Goal: Task Accomplishment & Management: Use online tool/utility

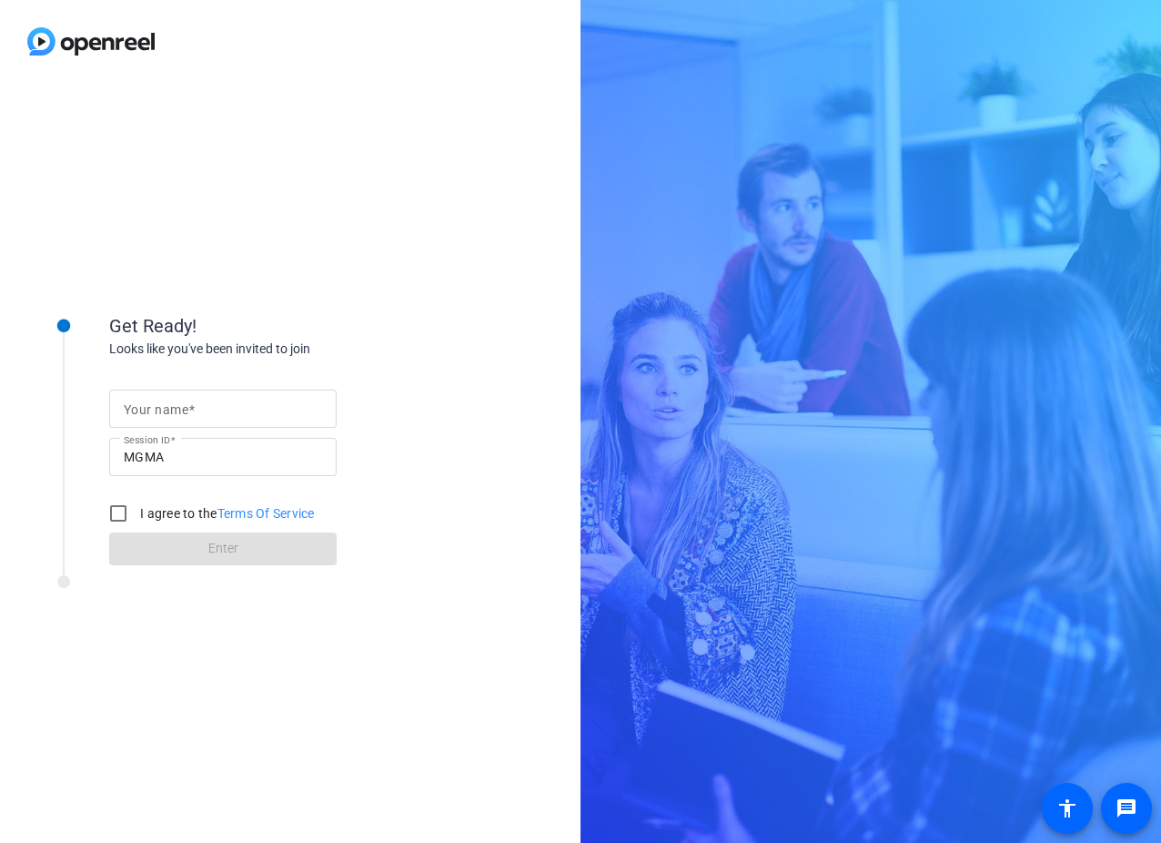
drag, startPoint x: 192, startPoint y: 415, endPoint x: 248, endPoint y: 419, distance: 56.5
click at [191, 415] on span at bounding box center [191, 409] width 6 height 15
click at [191, 415] on input "Your name" at bounding box center [223, 409] width 198 height 22
type input "[PERSON_NAME]"
click at [113, 510] on input "I agree to the Terms Of Service" at bounding box center [118, 513] width 36 height 36
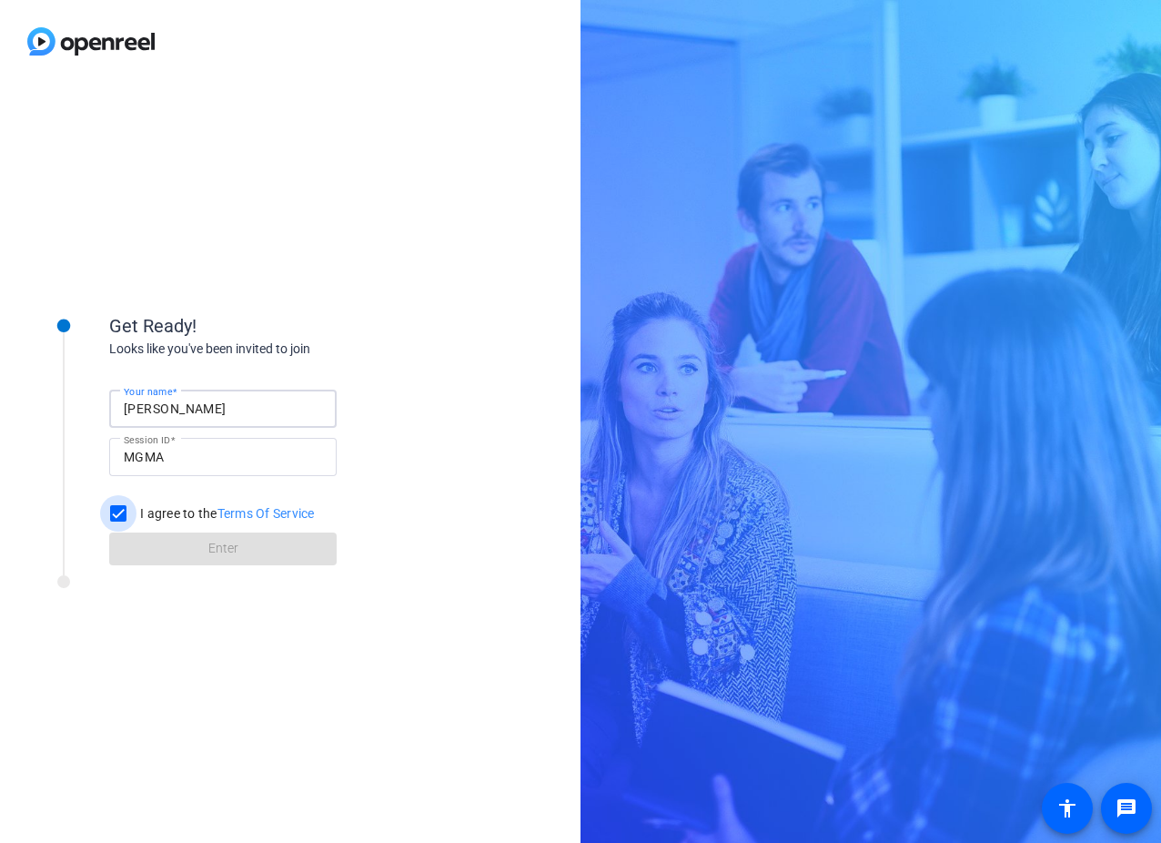
checkbox input "true"
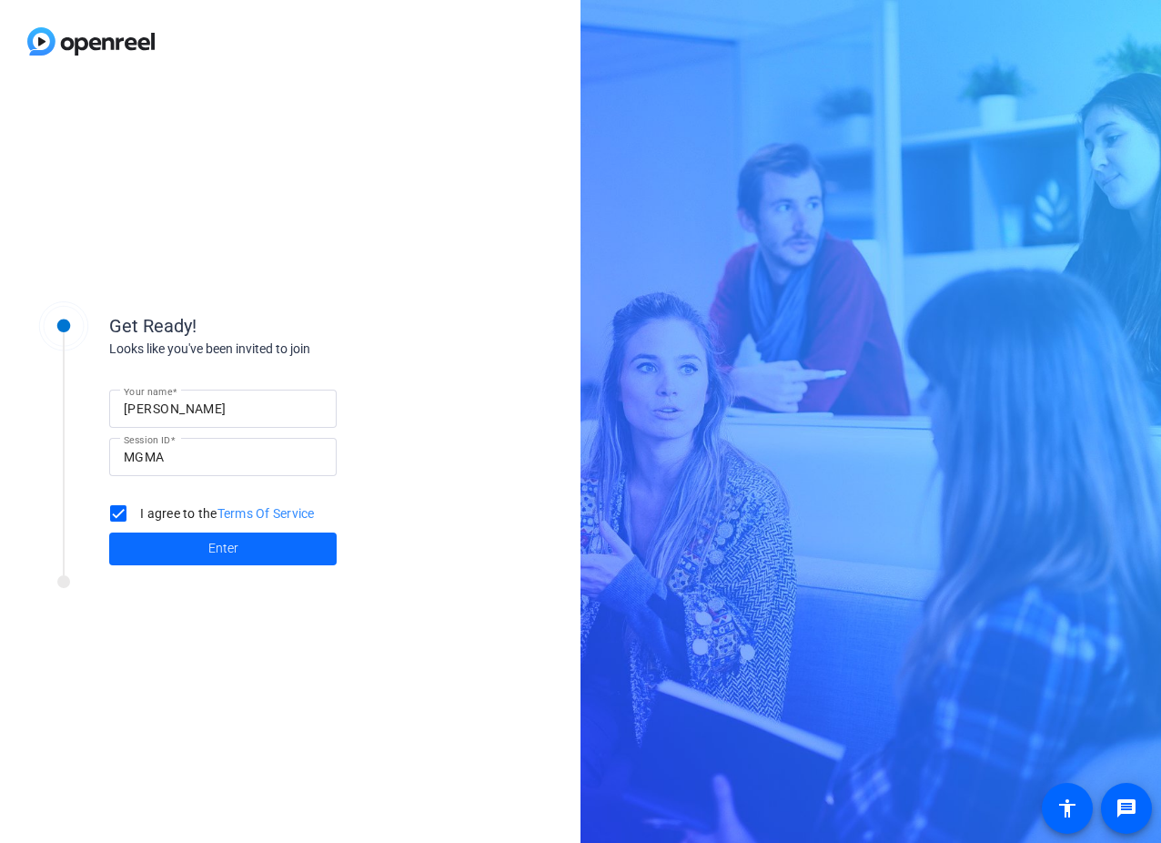
click at [207, 548] on span at bounding box center [222, 549] width 227 height 44
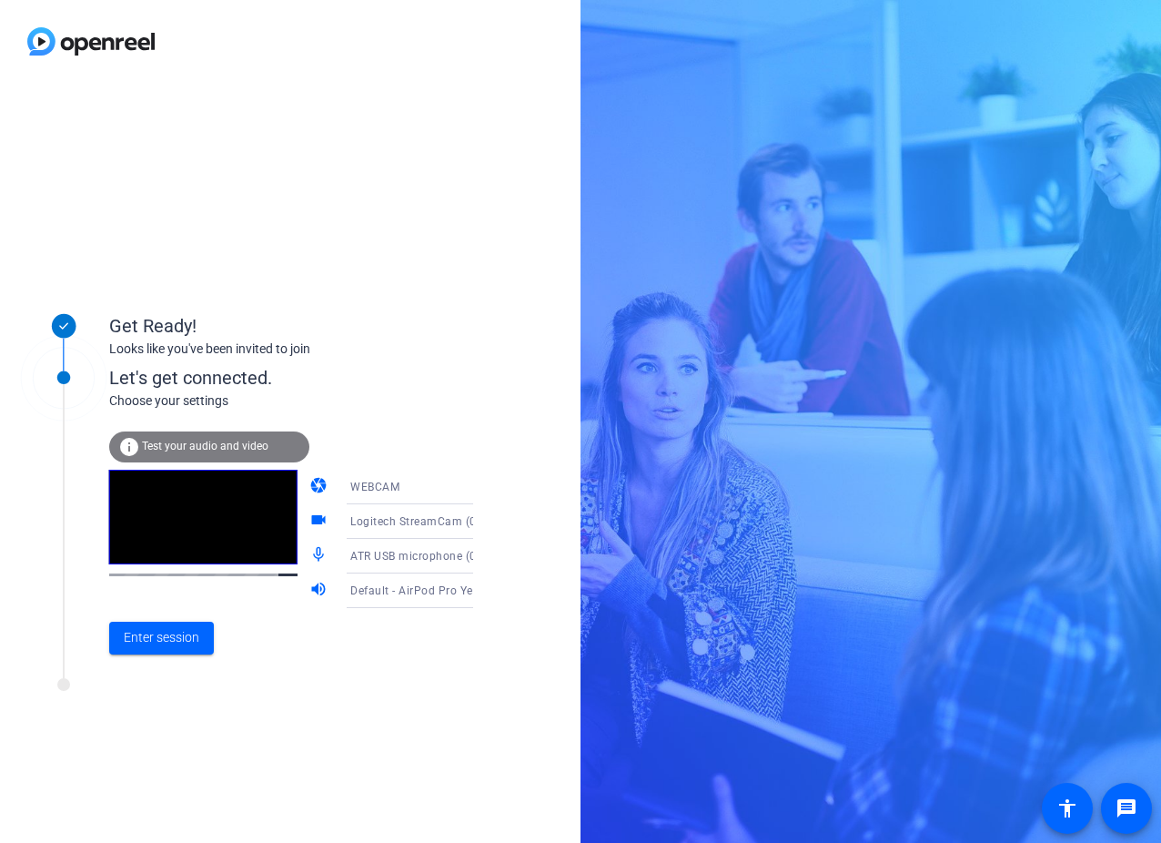
click at [480, 592] on icon at bounding box center [491, 591] width 22 height 22
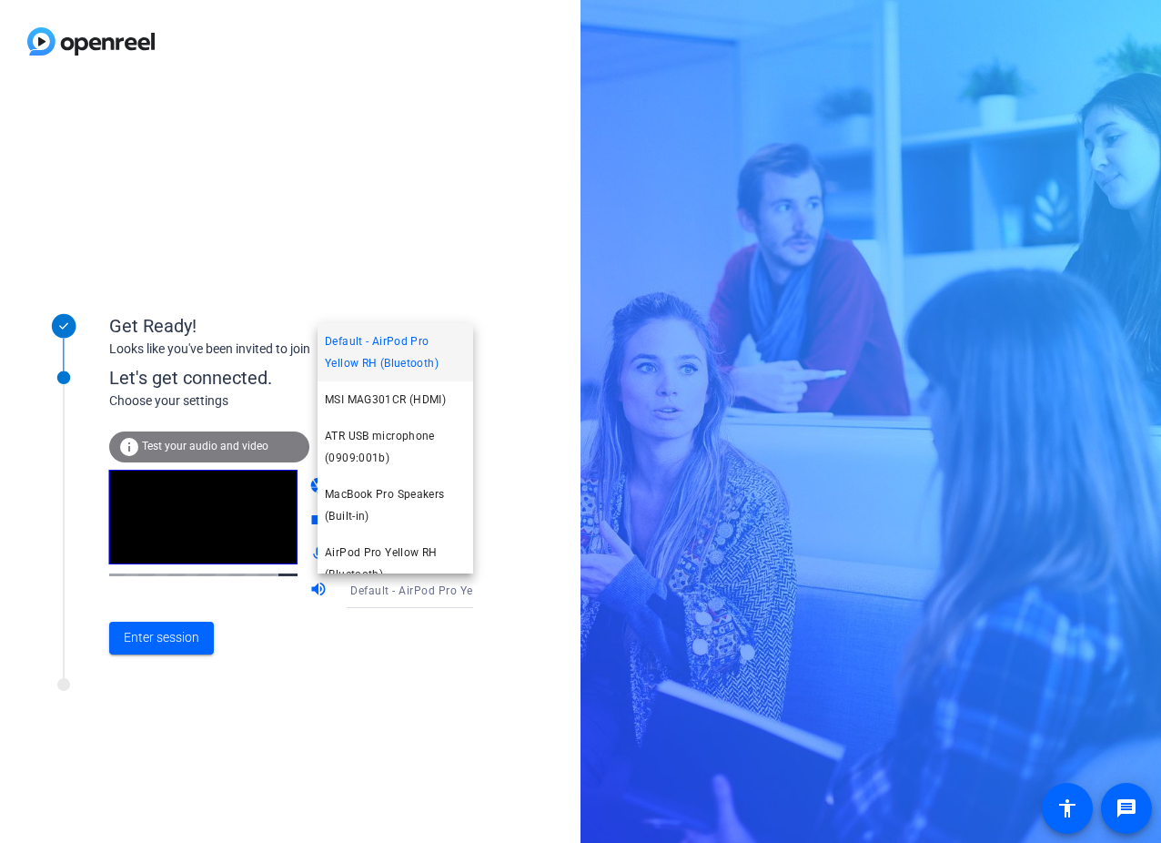
drag, startPoint x: 368, startPoint y: 671, endPoint x: 353, endPoint y: 633, distance: 40.0
click at [367, 670] on div at bounding box center [580, 421] width 1161 height 843
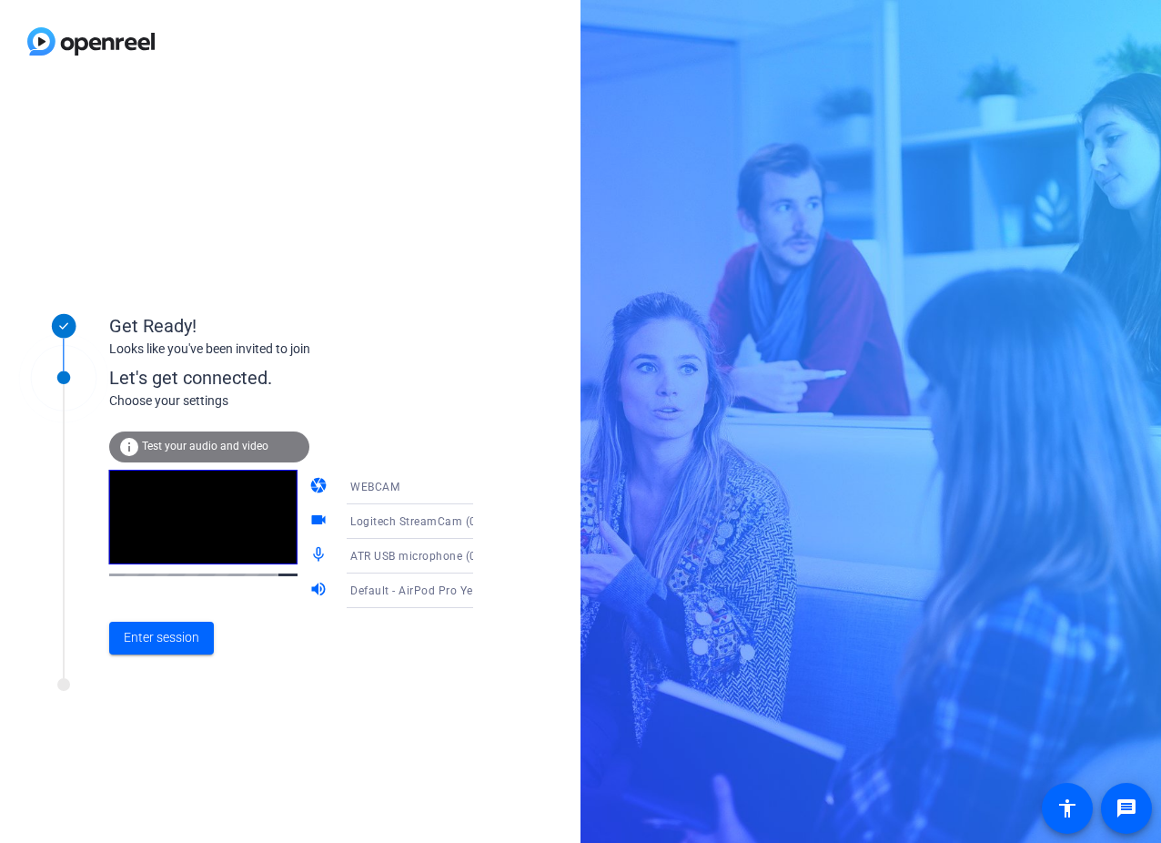
click at [133, 444] on mat-icon "info" at bounding box center [129, 447] width 22 height 22
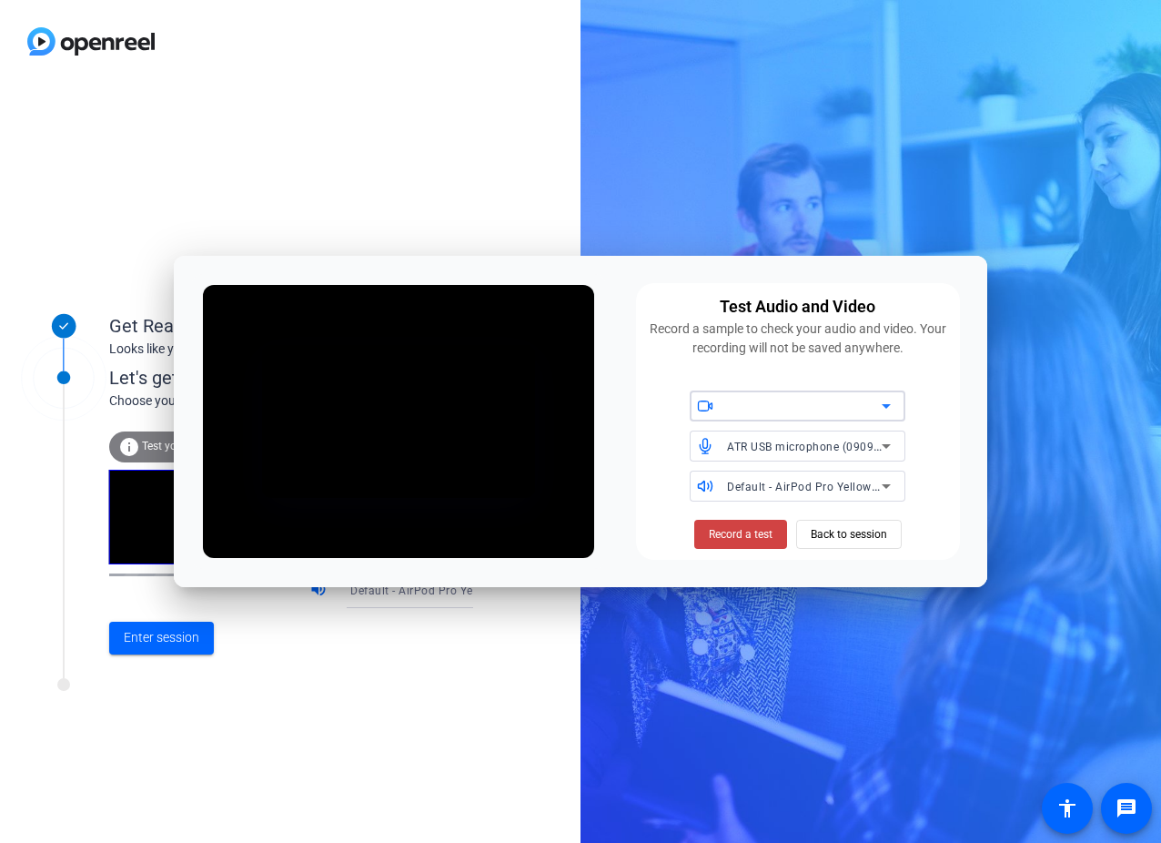
click at [865, 500] on div "Default - AirPod Pro Yellow RH (Bluetooth)" at bounding box center [809, 485] width 164 height 31
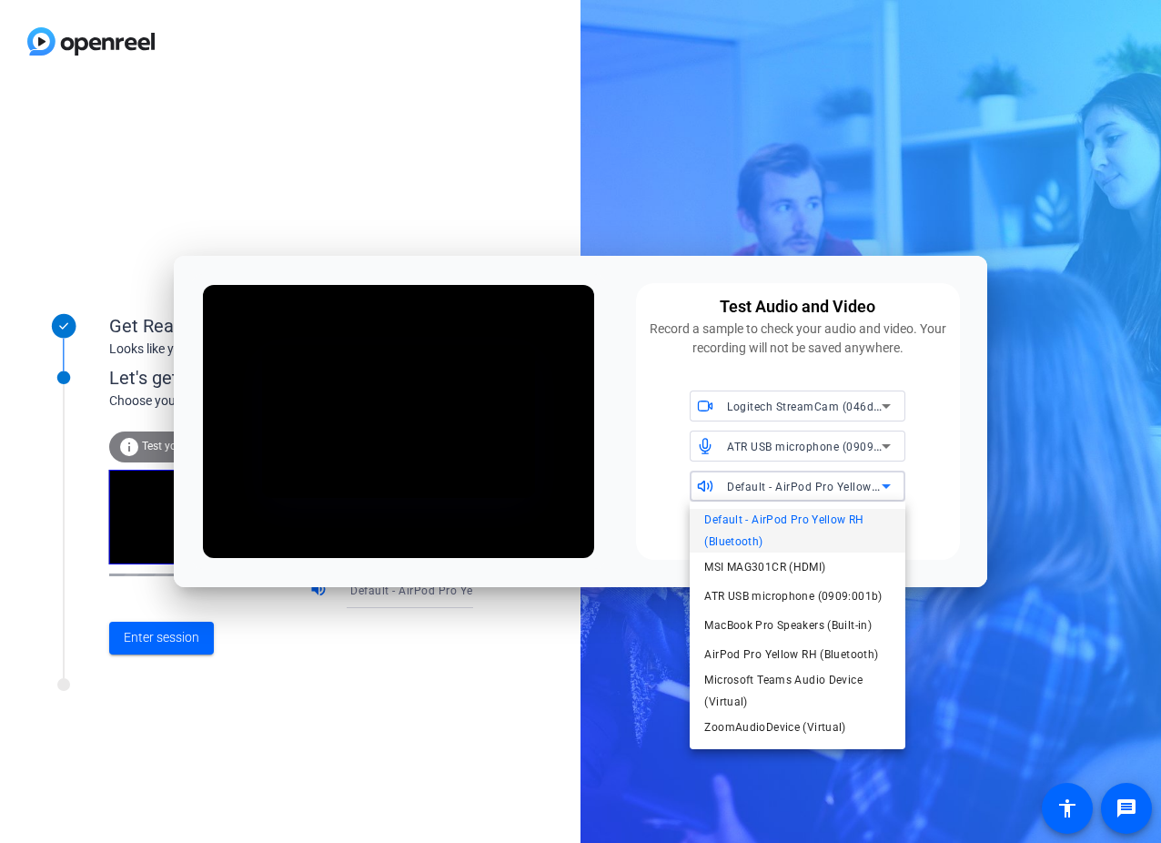
drag, startPoint x: 205, startPoint y: 222, endPoint x: 218, endPoint y: 227, distance: 14.4
click at [205, 222] on div at bounding box center [580, 421] width 1161 height 843
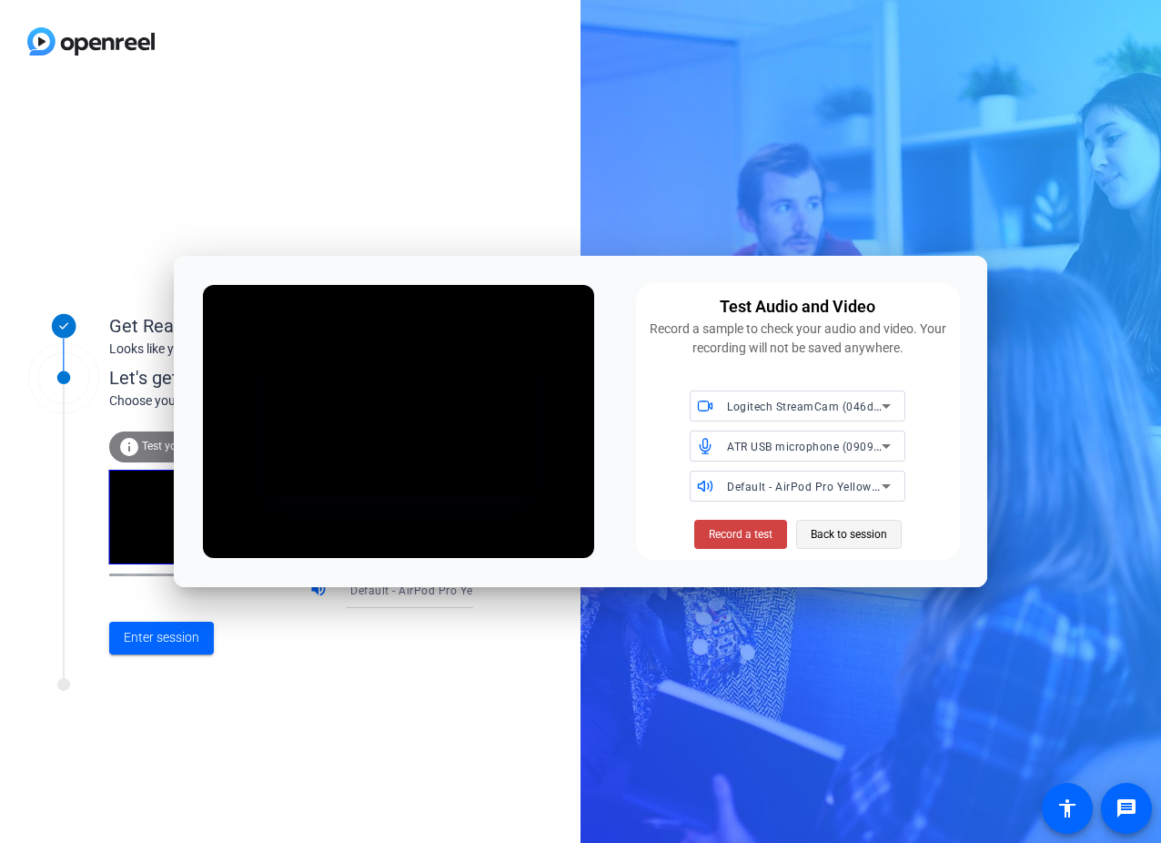
click at [861, 531] on span "Back to session" at bounding box center [849, 534] width 76 height 35
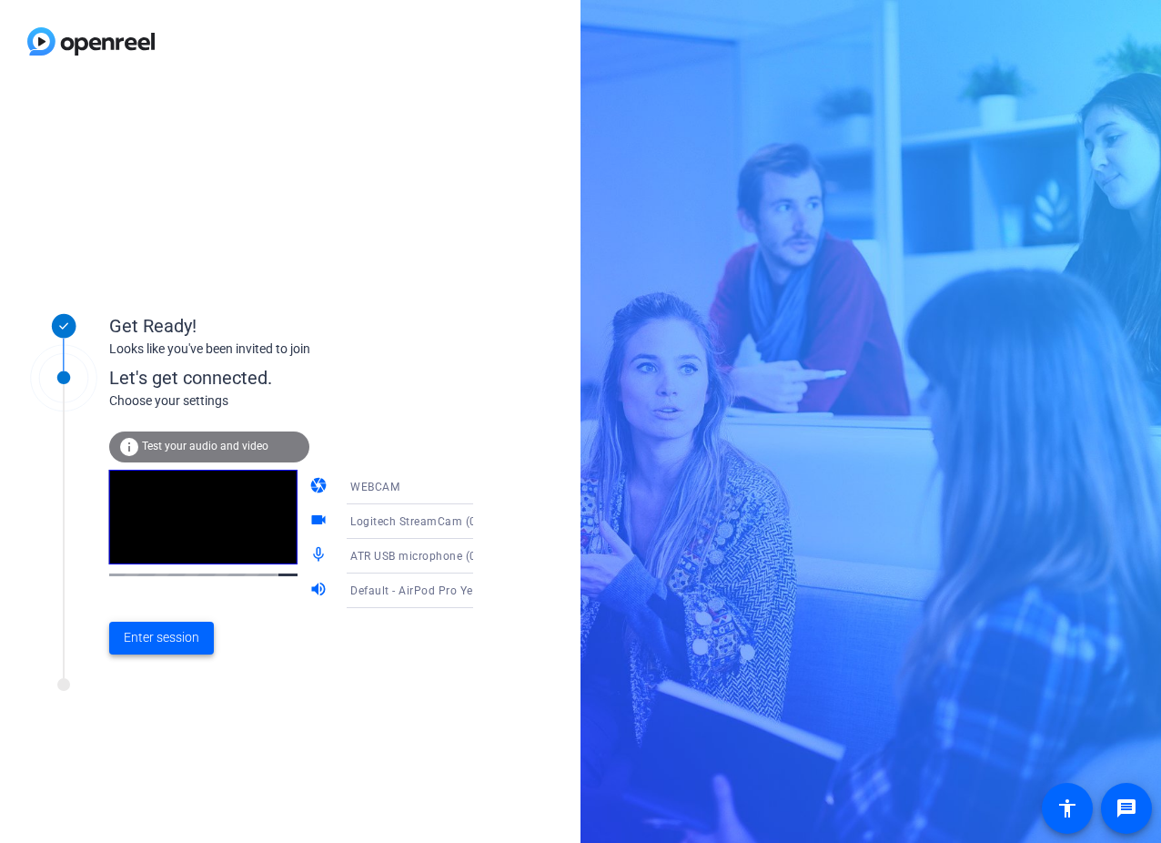
drag, startPoint x: 159, startPoint y: 637, endPoint x: 168, endPoint y: 642, distance: 10.2
click at [159, 637] on span "Enter session" at bounding box center [162, 637] width 76 height 19
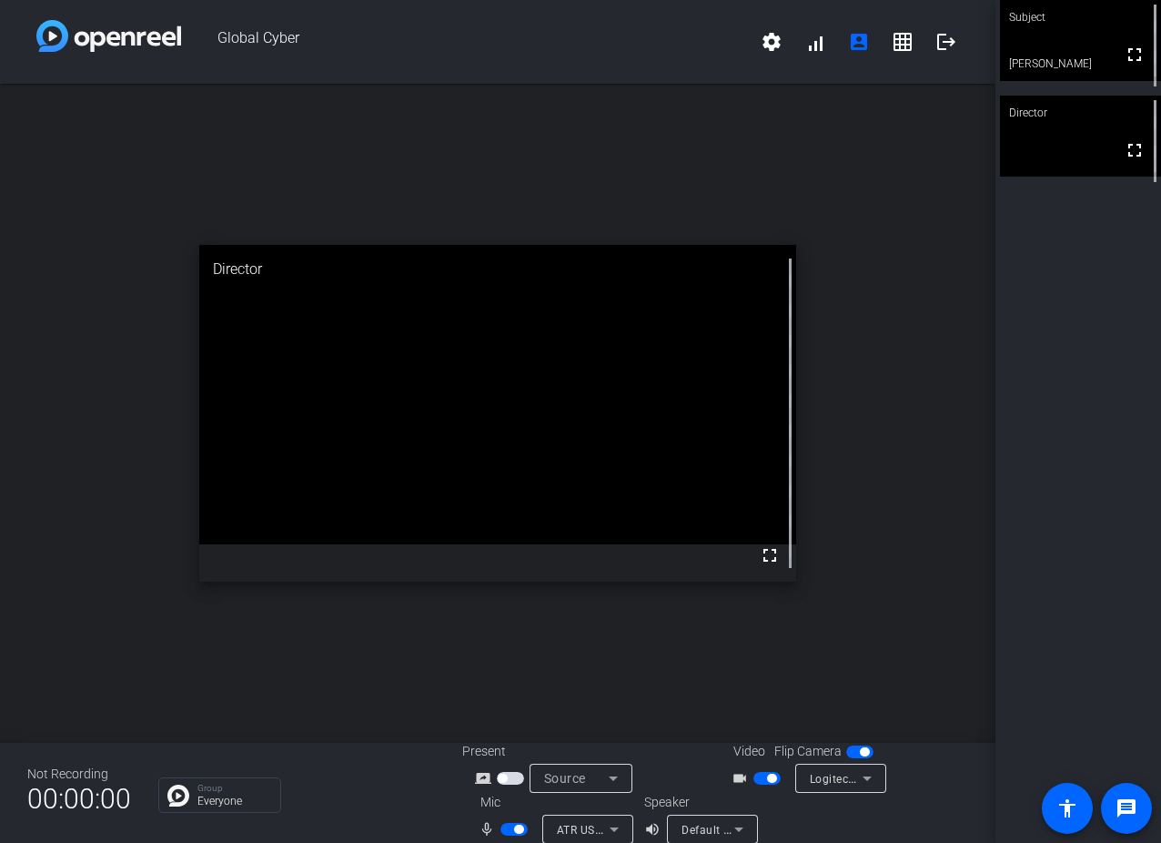
drag, startPoint x: 188, startPoint y: 642, endPoint x: 197, endPoint y: 613, distance: 30.5
click at [188, 642] on div "open_in_new Director fullscreen" at bounding box center [498, 413] width 996 height 659
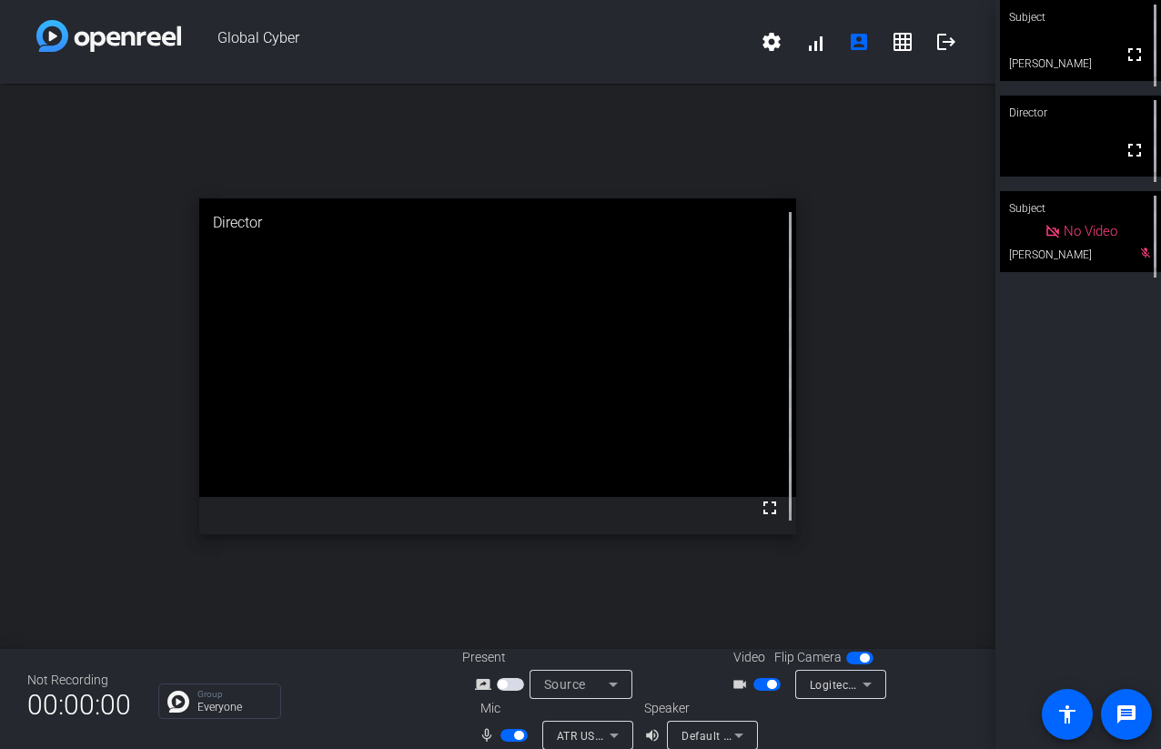
drag, startPoint x: 1157, startPoint y: 87, endPoint x: 1208, endPoint y: 87, distance: 50.0
click at [1160, 87] on html "Accessibility Screen-Reader Guide, Feedback, and Issue Reporting | New window G…" at bounding box center [580, 374] width 1161 height 749
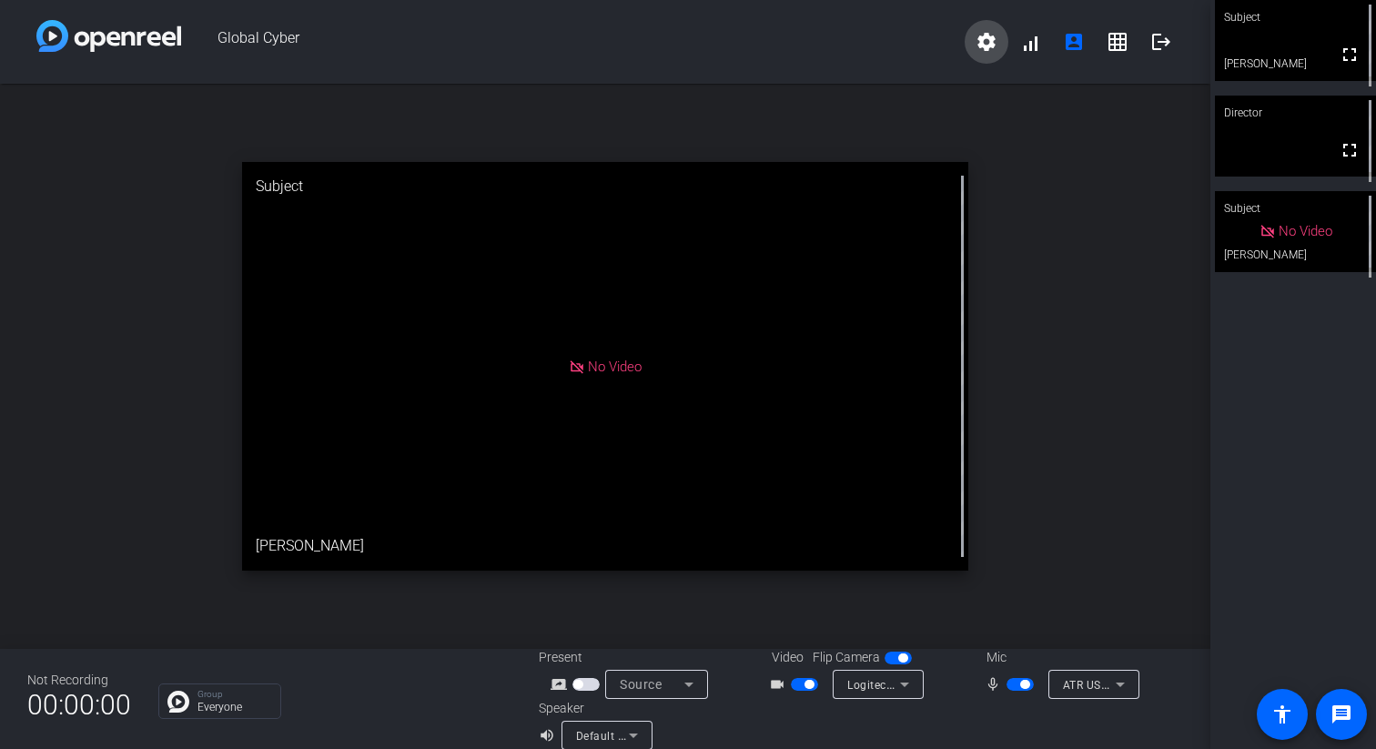
click at [977, 53] on span at bounding box center [987, 42] width 44 height 44
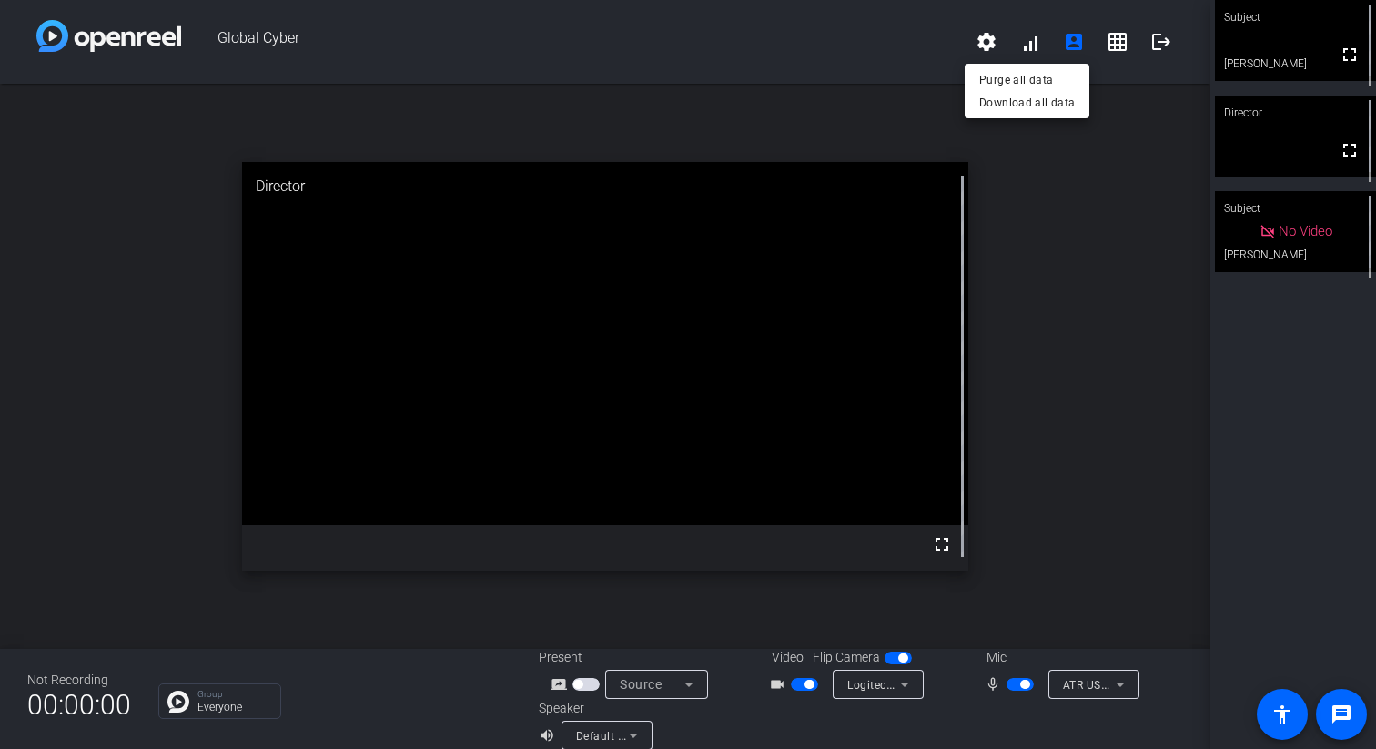
drag, startPoint x: 970, startPoint y: 46, endPoint x: 980, endPoint y: 54, distance: 12.4
click at [972, 45] on div at bounding box center [688, 374] width 1376 height 749
click at [979, 43] on mat-icon "settings" at bounding box center [986, 42] width 22 height 22
click at [979, 43] on div at bounding box center [688, 374] width 1376 height 749
click at [1068, 45] on mat-icon "account_box" at bounding box center [1074, 42] width 22 height 22
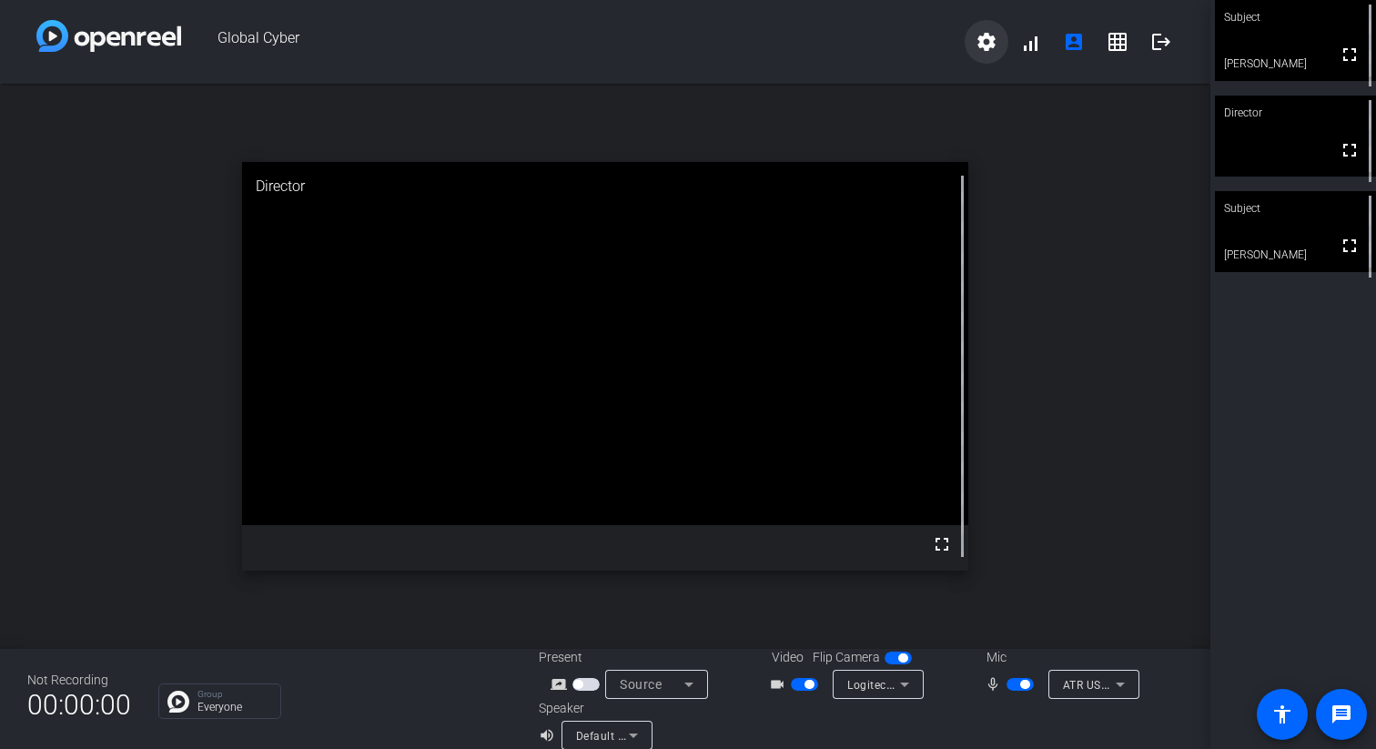
click at [988, 58] on span at bounding box center [987, 42] width 44 height 44
drag, startPoint x: 985, startPoint y: 51, endPoint x: 1015, endPoint y: 50, distance: 30.0
click at [985, 51] on div at bounding box center [688, 374] width 1376 height 749
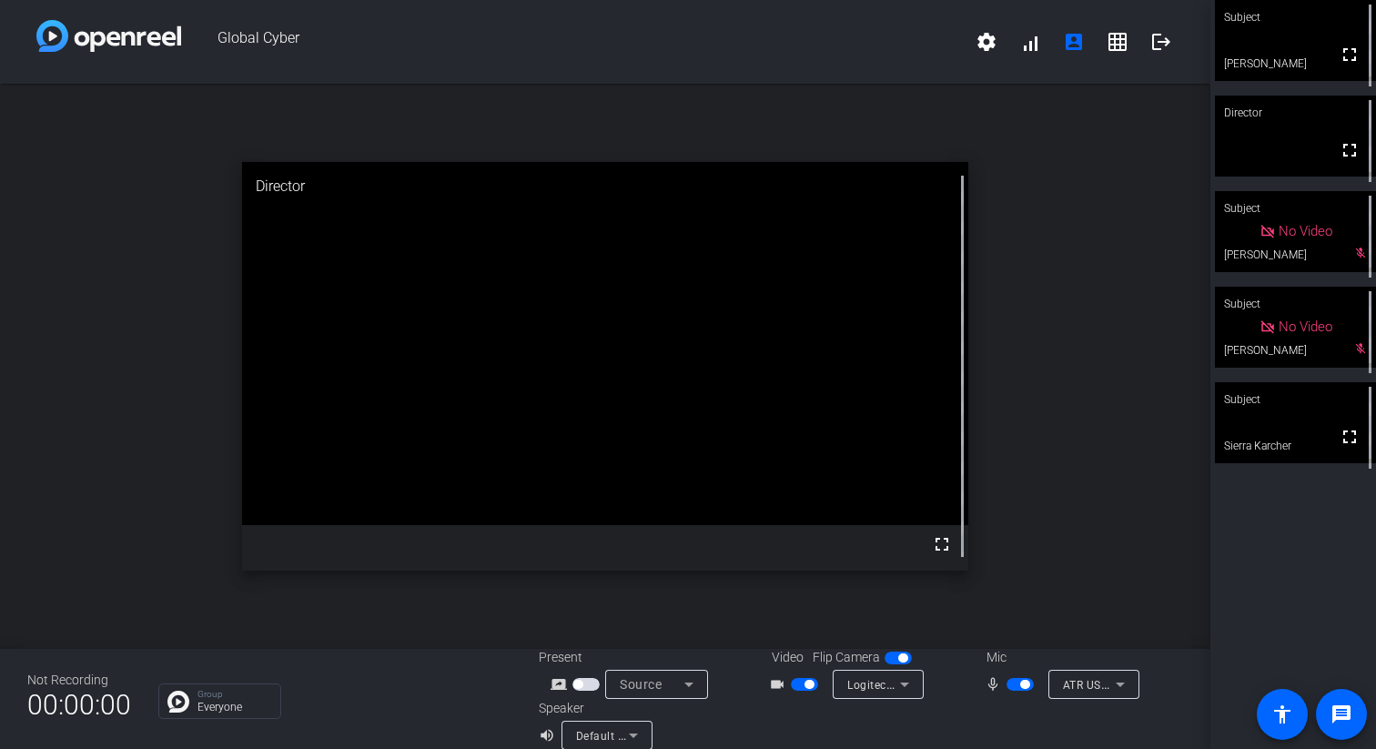
click at [1011, 686] on span "button" at bounding box center [1019, 684] width 27 height 13
click at [1021, 687] on span "button" at bounding box center [1019, 684] width 27 height 13
click at [1011, 687] on span "button" at bounding box center [1019, 684] width 27 height 13
click at [1021, 685] on span "button" at bounding box center [1019, 684] width 27 height 13
click at [1015, 685] on span "button" at bounding box center [1019, 684] width 27 height 13
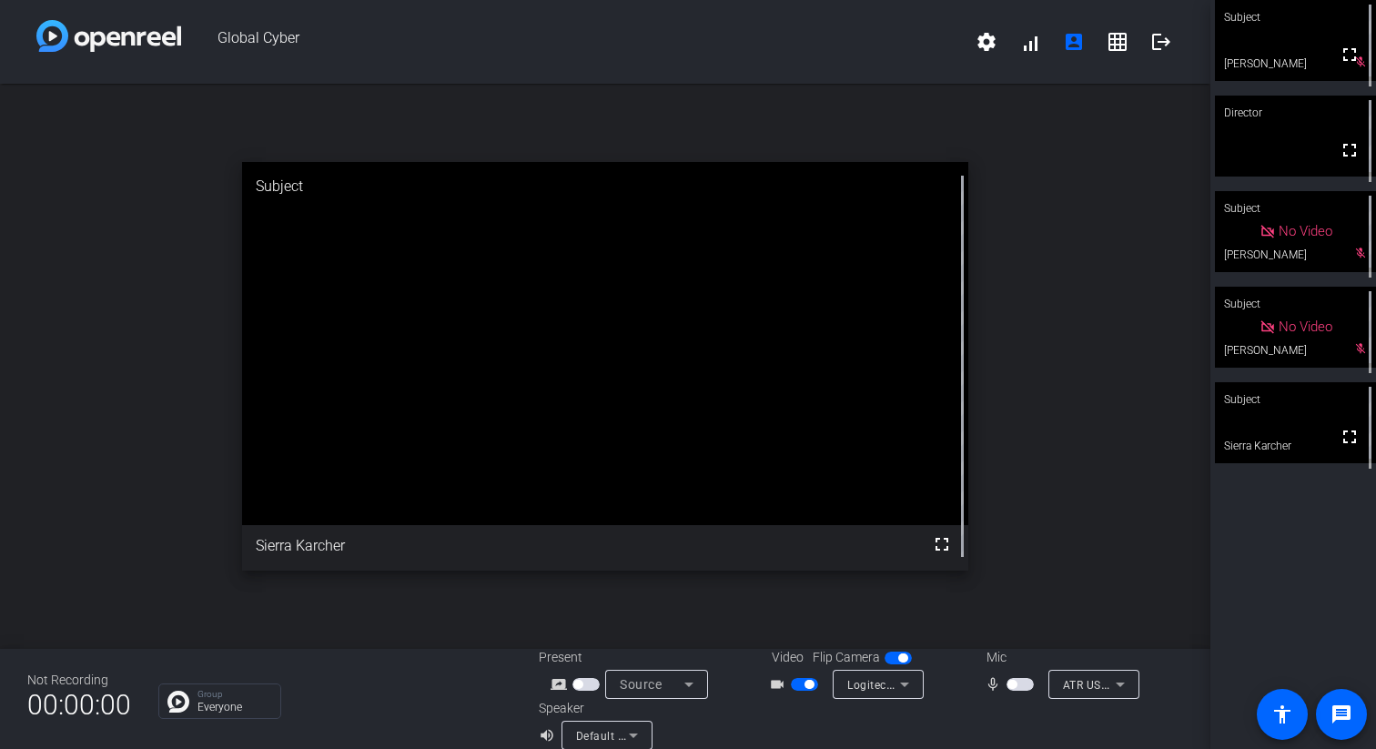
click at [1026, 682] on span "button" at bounding box center [1019, 684] width 27 height 13
drag, startPoint x: 1015, startPoint y: 684, endPoint x: 1014, endPoint y: 696, distance: 11.9
click at [1014, 685] on span "button" at bounding box center [1019, 684] width 27 height 13
click at [1016, 688] on span "button" at bounding box center [1019, 684] width 27 height 13
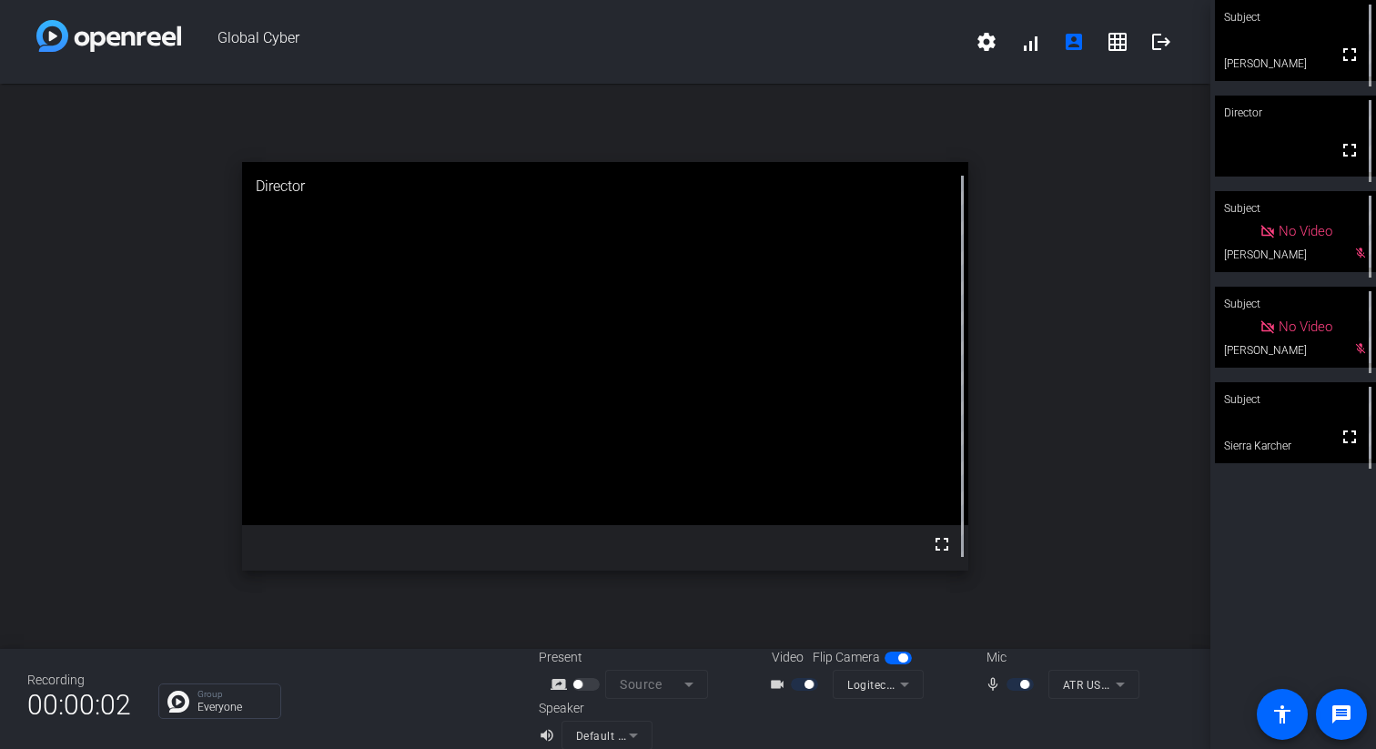
drag, startPoint x: 990, startPoint y: 719, endPoint x: 999, endPoint y: 710, distance: 12.9
click at [992, 715] on div at bounding box center [1022, 724] width 322 height 51
click at [977, 718] on div at bounding box center [1022, 724] width 322 height 51
click at [1014, 688] on div at bounding box center [1021, 684] width 31 height 13
click at [1011, 685] on div at bounding box center [1021, 684] width 31 height 13
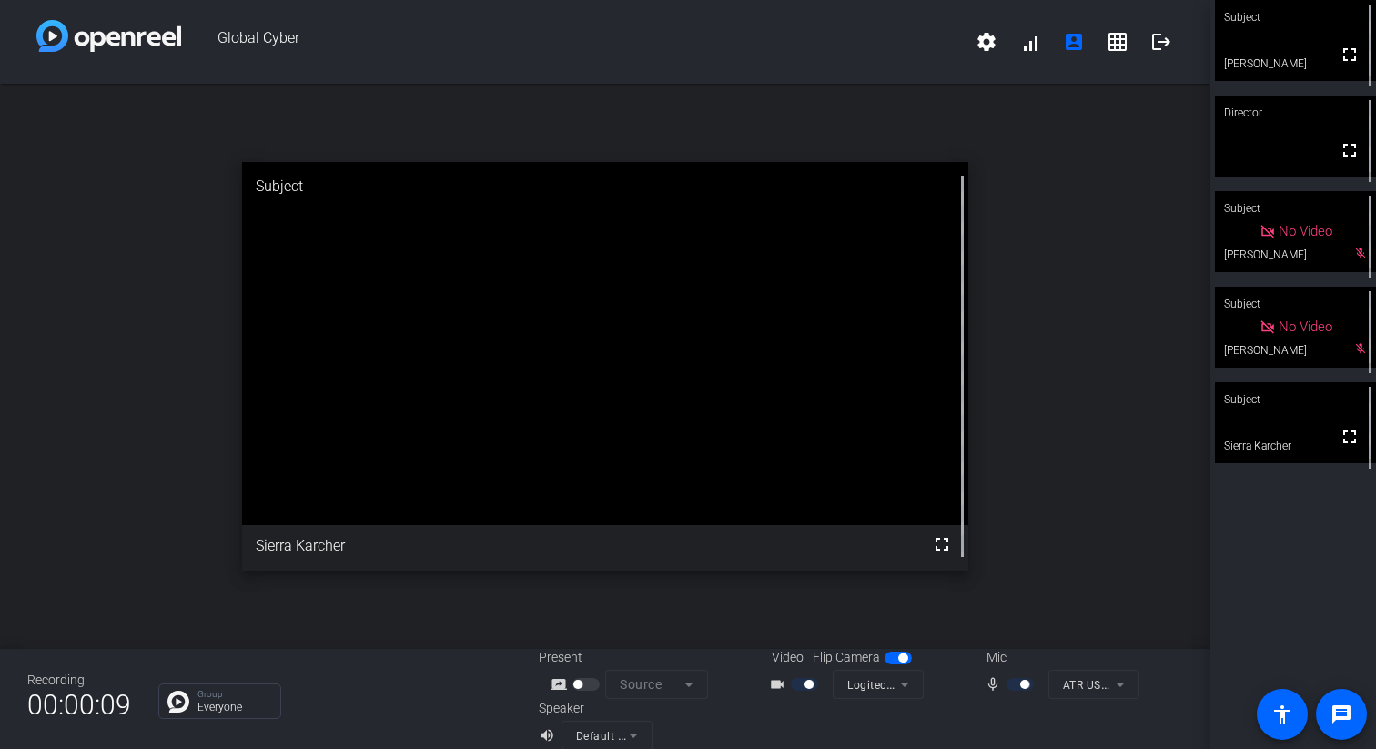
drag, startPoint x: 1016, startPoint y: 659, endPoint x: 1010, endPoint y: 668, distance: 11.1
click at [1016, 659] on div "Mic" at bounding box center [1059, 657] width 182 height 19
click at [993, 683] on mat-icon "mic_none" at bounding box center [996, 684] width 22 height 22
click at [1033, 683] on div at bounding box center [1021, 684] width 31 height 13
drag, startPoint x: 986, startPoint y: 682, endPoint x: 990, endPoint y: 662, distance: 20.3
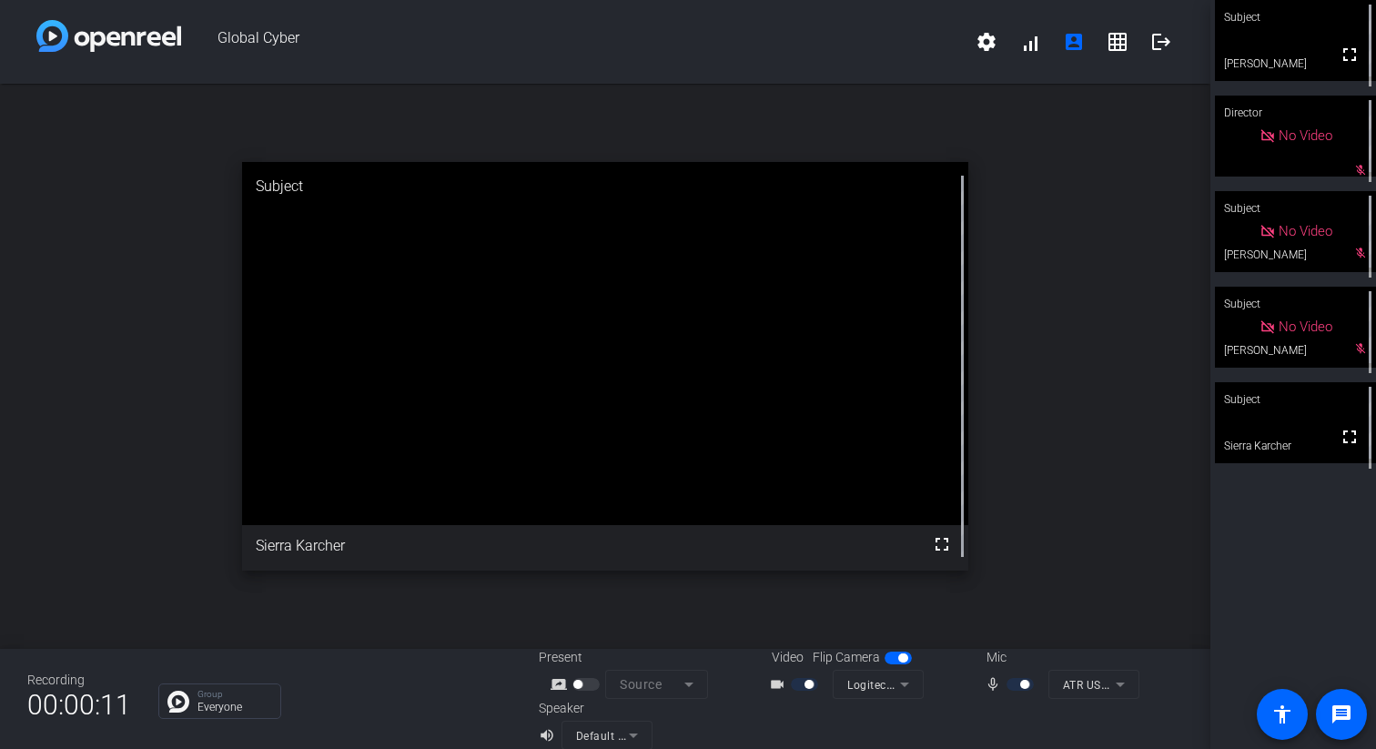
click at [988, 676] on mat-icon "mic_none" at bounding box center [996, 684] width 22 height 22
click at [990, 652] on div "Mic" at bounding box center [1059, 657] width 182 height 19
click at [997, 684] on mat-icon "mic_none" at bounding box center [996, 684] width 22 height 22
drag, startPoint x: 989, startPoint y: 685, endPoint x: 990, endPoint y: 671, distance: 14.6
click at [989, 678] on mat-icon "mic_none" at bounding box center [996, 684] width 22 height 22
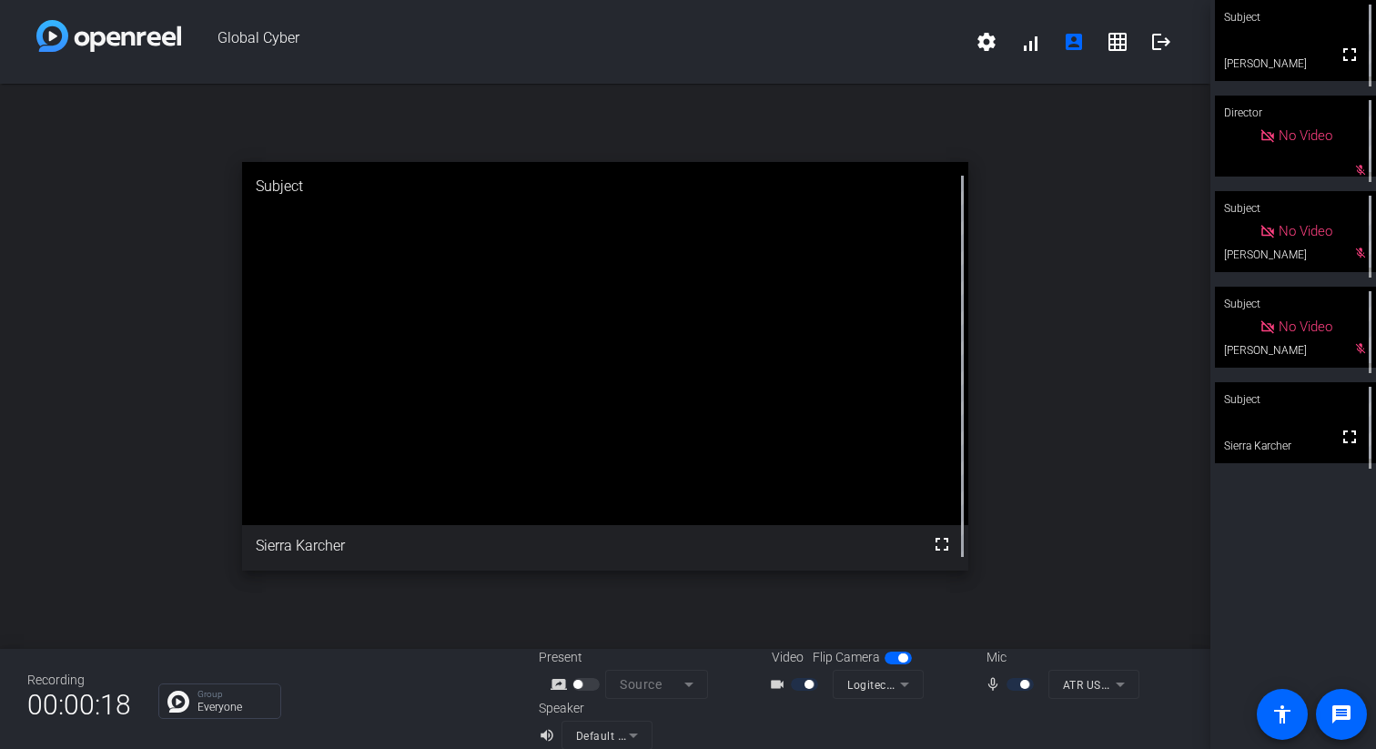
click at [992, 654] on div "Mic" at bounding box center [1059, 657] width 182 height 19
click at [1018, 683] on div at bounding box center [1021, 684] width 31 height 13
click at [1033, 684] on div at bounding box center [1021, 684] width 31 height 13
click at [1018, 681] on div at bounding box center [1021, 684] width 31 height 13
drag, startPoint x: 1006, startPoint y: 685, endPoint x: 983, endPoint y: 693, distance: 25.0
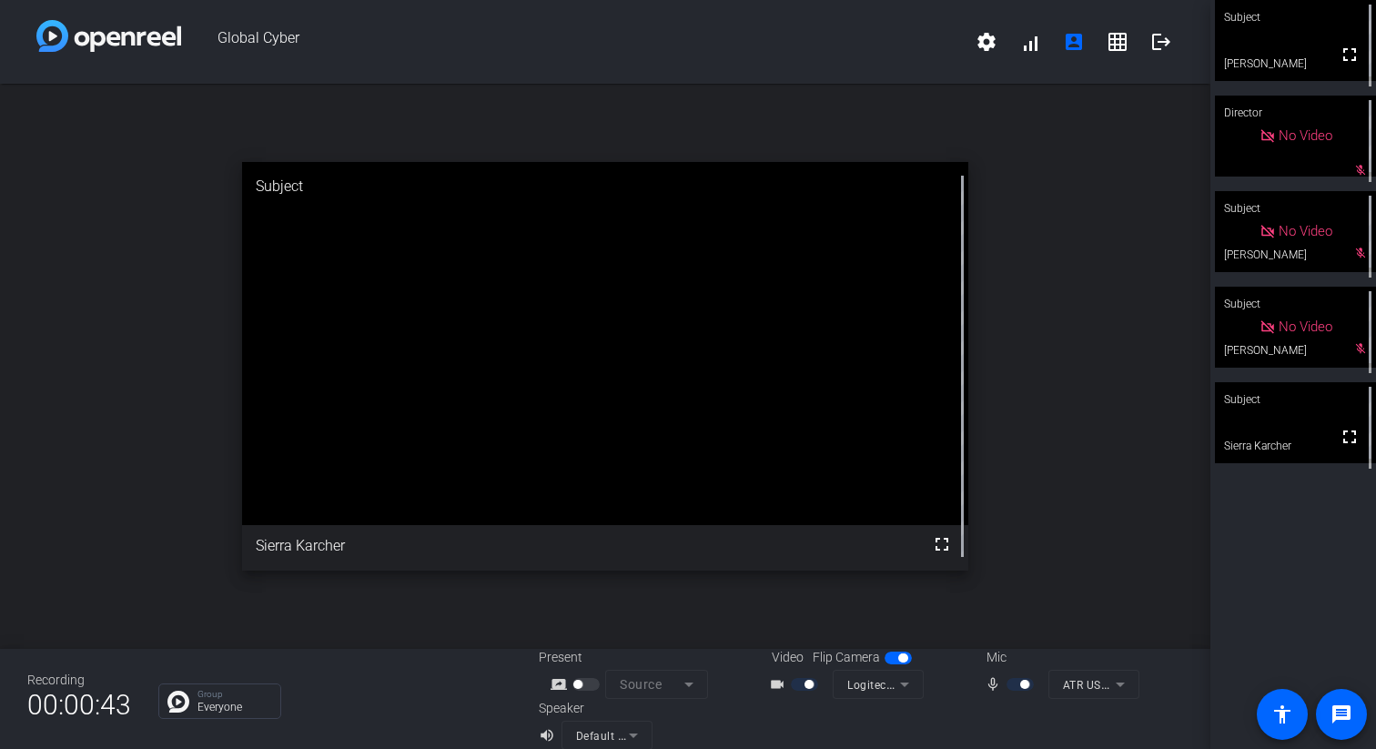
click at [1006, 685] on div at bounding box center [1021, 684] width 31 height 13
click at [994, 687] on mat-icon "mic_none" at bounding box center [996, 684] width 22 height 22
drag, startPoint x: 1031, startPoint y: 690, endPoint x: 1018, endPoint y: 691, distance: 12.8
click at [1029, 691] on mat-slide-toggle at bounding box center [1021, 683] width 31 height 19
click at [1006, 685] on div at bounding box center [1021, 684] width 31 height 13
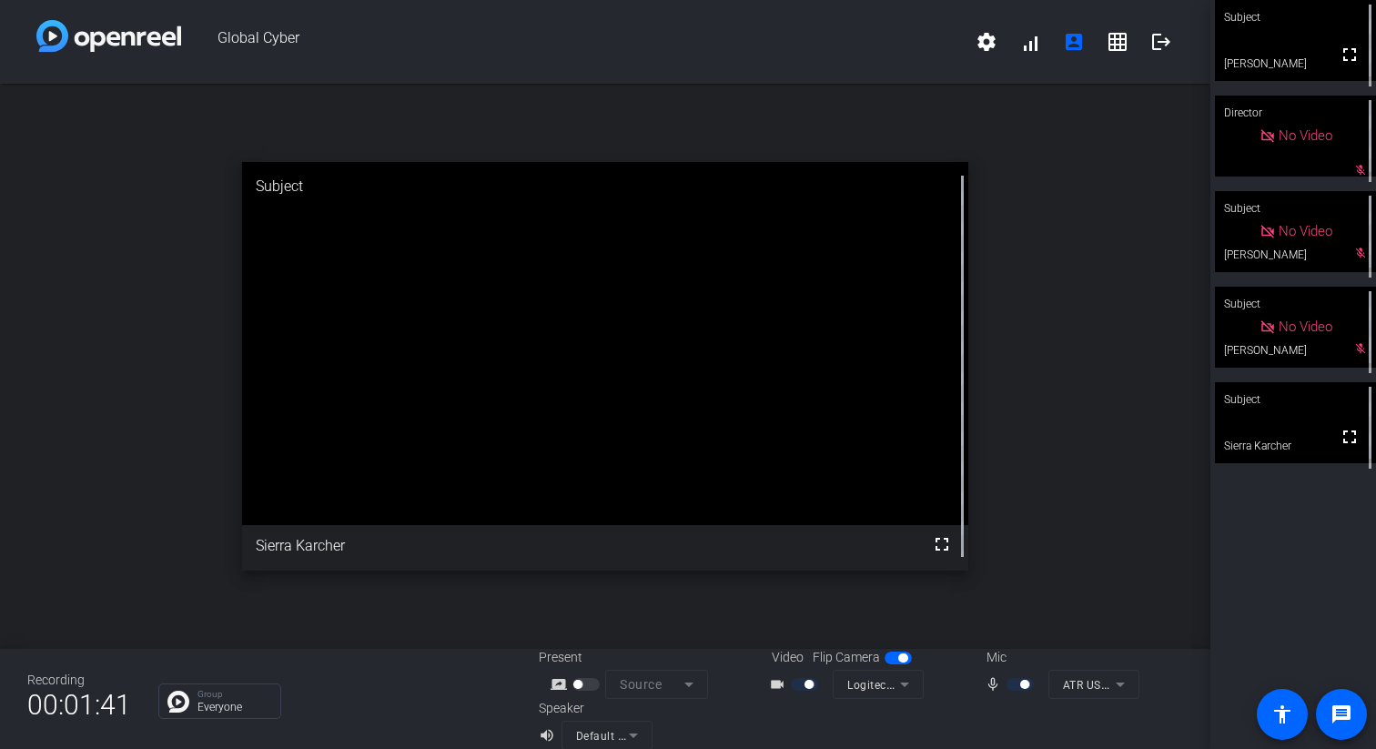
click at [1017, 685] on div at bounding box center [1021, 684] width 31 height 13
click at [1017, 686] on div at bounding box center [1021, 684] width 31 height 13
click at [1013, 687] on div at bounding box center [1021, 684] width 31 height 13
click at [1013, 680] on div at bounding box center [1021, 684] width 31 height 13
click at [1003, 690] on mat-icon "mic_none" at bounding box center [996, 684] width 22 height 22
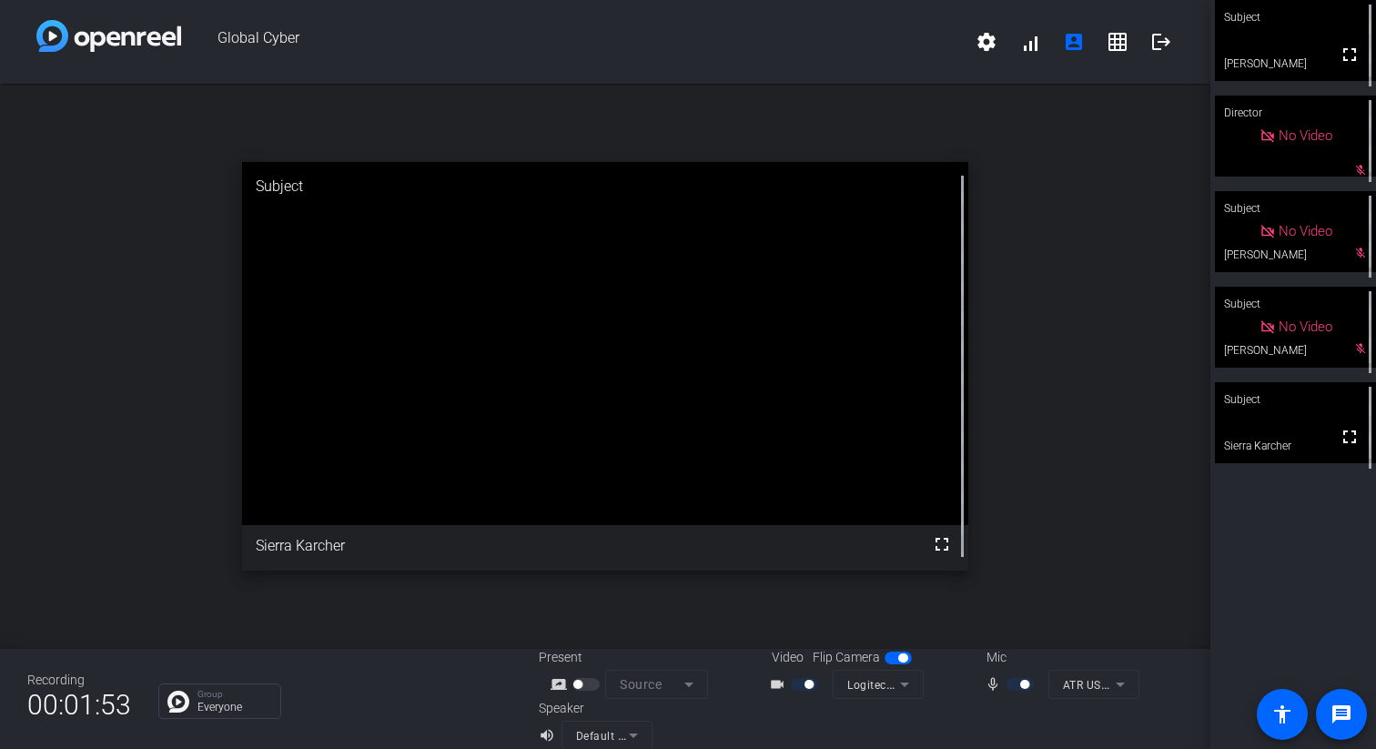
drag, startPoint x: 1005, startPoint y: 695, endPoint x: 996, endPoint y: 690, distance: 10.6
click at [1003, 694] on div "mic_none ATR USB microphone (0909:001b)" at bounding box center [1059, 684] width 182 height 29
drag, startPoint x: 989, startPoint y: 686, endPoint x: 1006, endPoint y: 690, distance: 16.8
click at [989, 685] on mat-icon "mic_none" at bounding box center [996, 684] width 22 height 22
click at [1009, 689] on div at bounding box center [1021, 684] width 31 height 13
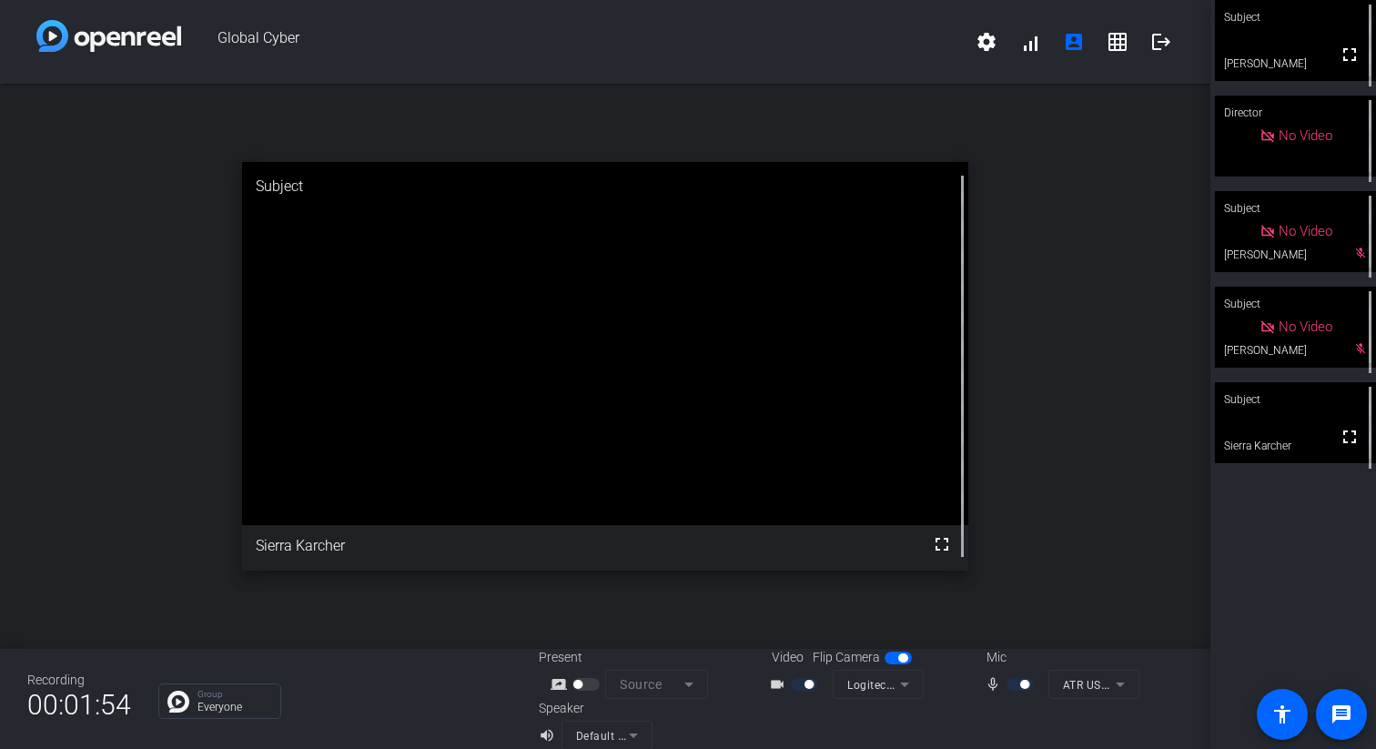
click at [1022, 687] on div at bounding box center [1021, 684] width 31 height 13
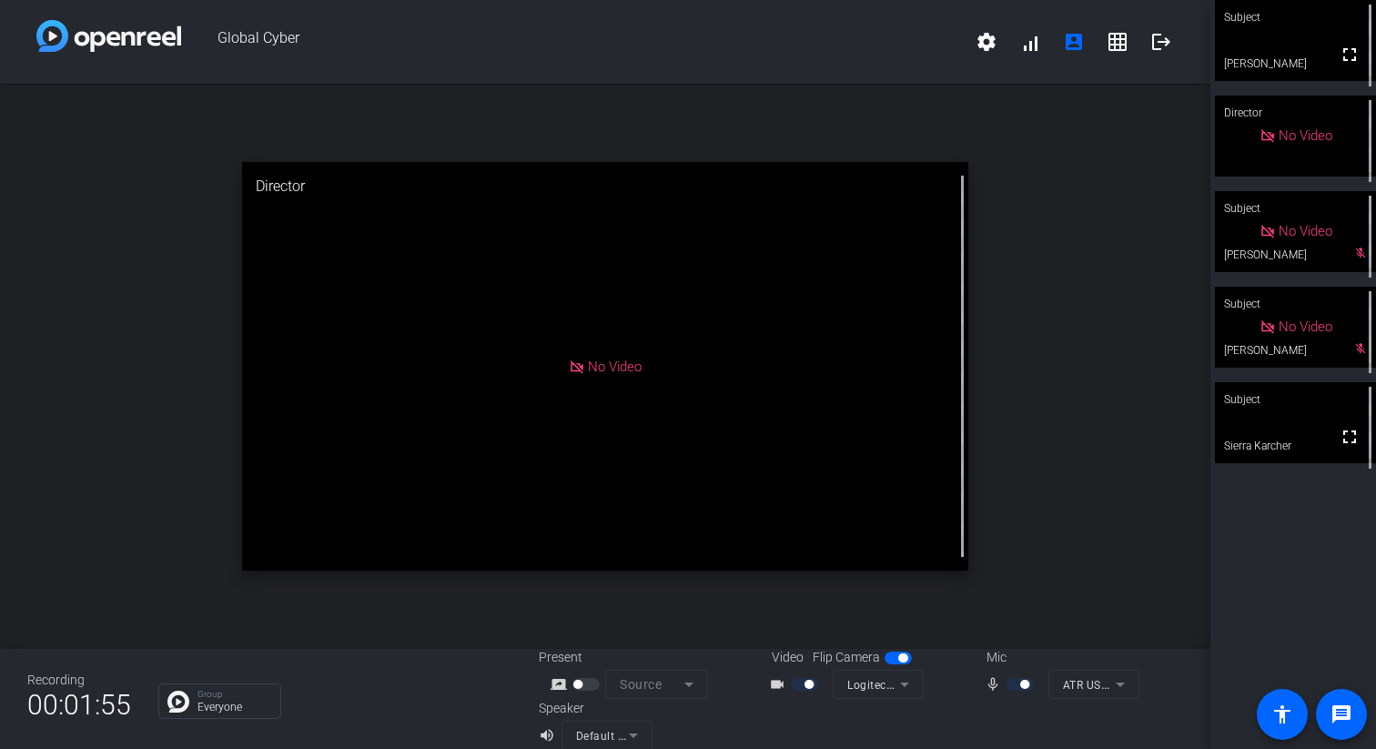
drag, startPoint x: 1015, startPoint y: 691, endPoint x: 1010, endPoint y: 702, distance: 11.8
click at [1015, 691] on mat-slide-toggle at bounding box center [1021, 683] width 31 height 19
click at [1016, 683] on div at bounding box center [1021, 684] width 31 height 13
click at [1008, 683] on div at bounding box center [1021, 684] width 31 height 13
click at [1004, 683] on mat-icon "mic_none" at bounding box center [996, 684] width 22 height 22
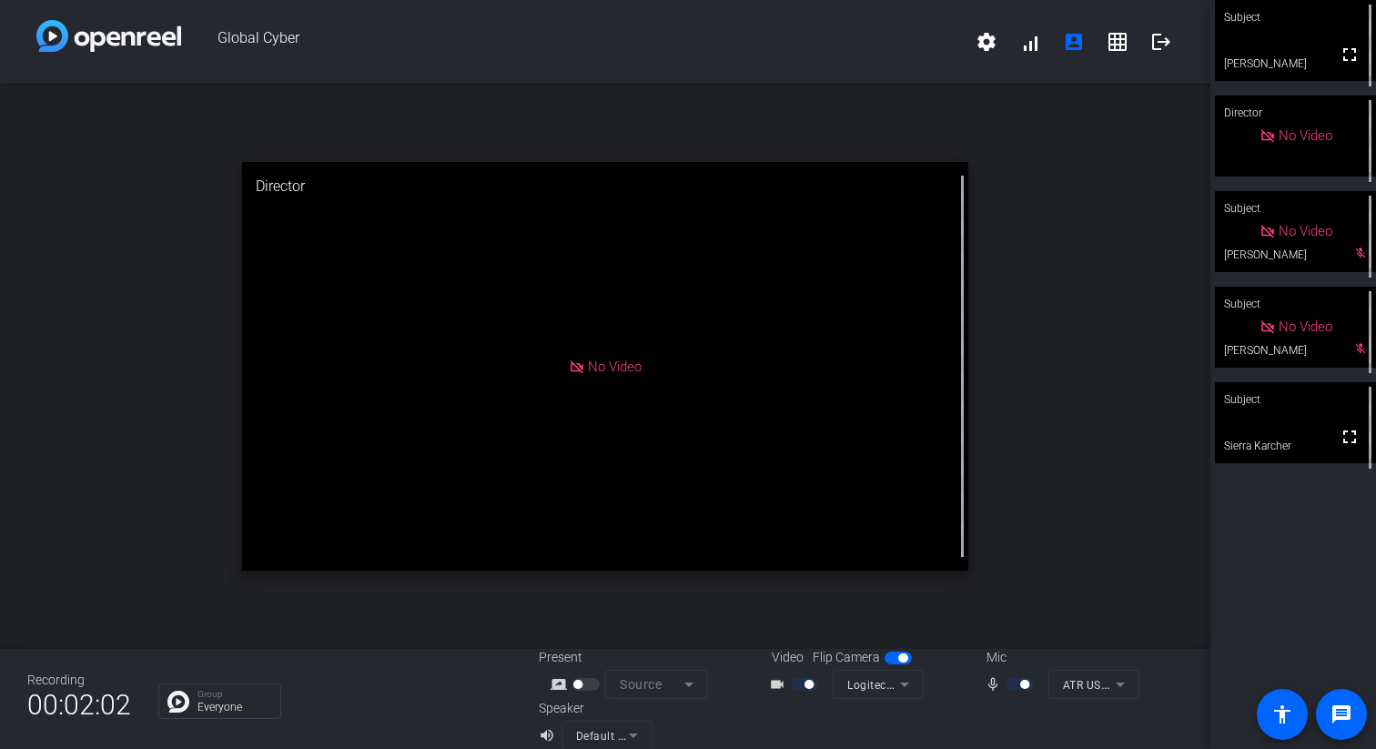
drag, startPoint x: 1006, startPoint y: 683, endPoint x: 905, endPoint y: 672, distance: 100.7
click at [1006, 683] on div at bounding box center [1021, 684] width 31 height 13
click at [1003, 688] on mat-icon "mic_none" at bounding box center [996, 684] width 22 height 22
click at [1017, 686] on div at bounding box center [1021, 684] width 31 height 13
drag, startPoint x: 1012, startPoint y: 686, endPoint x: 1022, endPoint y: 685, distance: 10.1
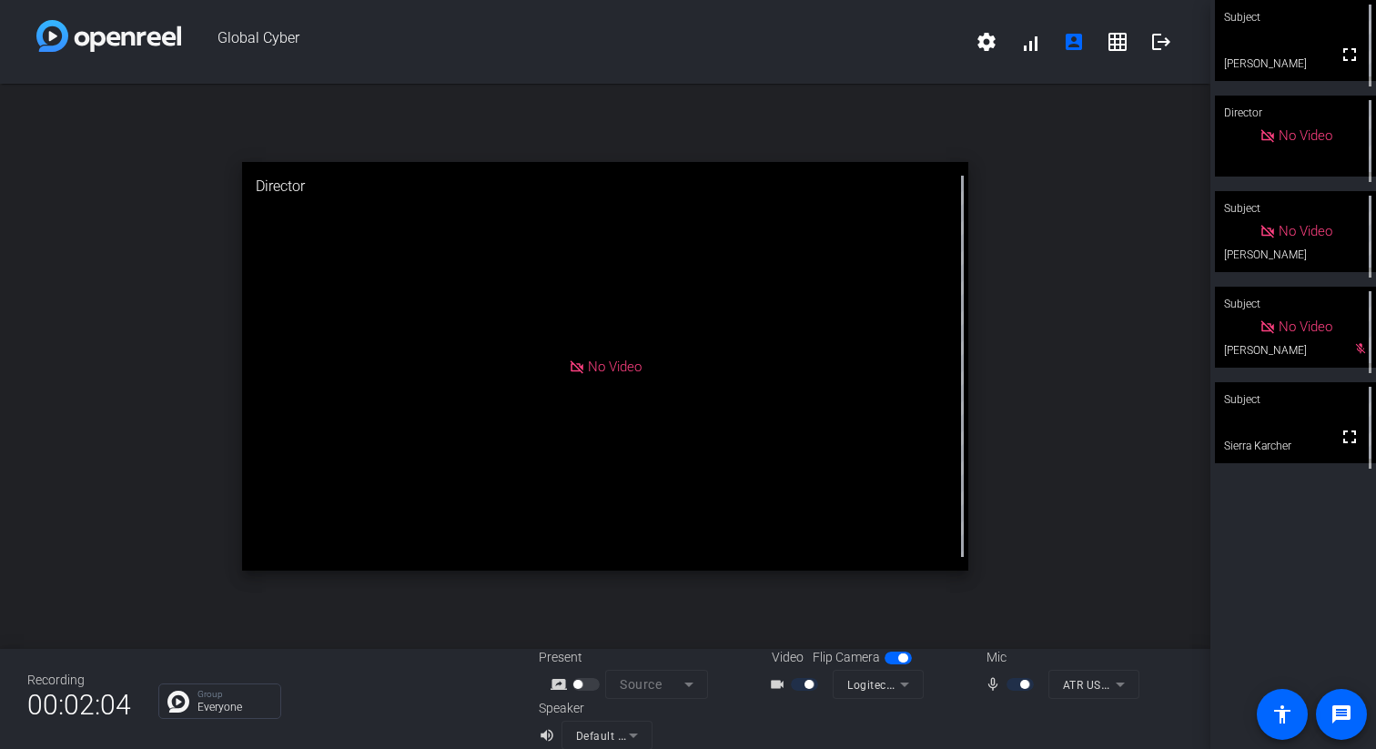
click at [1012, 686] on div at bounding box center [1021, 684] width 31 height 13
click at [1017, 686] on div at bounding box center [1021, 684] width 31 height 13
click at [1010, 685] on div at bounding box center [1021, 684] width 31 height 13
click at [1010, 690] on div at bounding box center [1021, 684] width 31 height 13
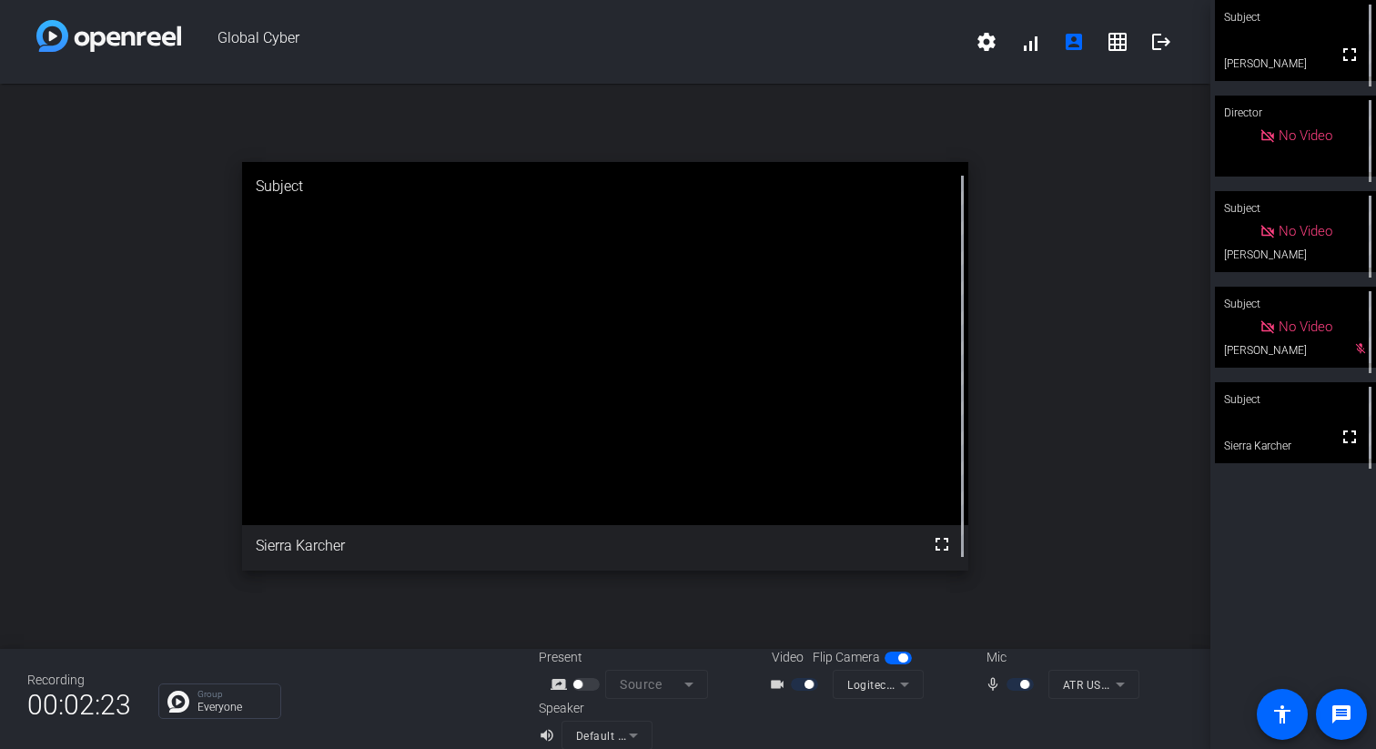
click at [1016, 689] on div at bounding box center [1021, 684] width 31 height 13
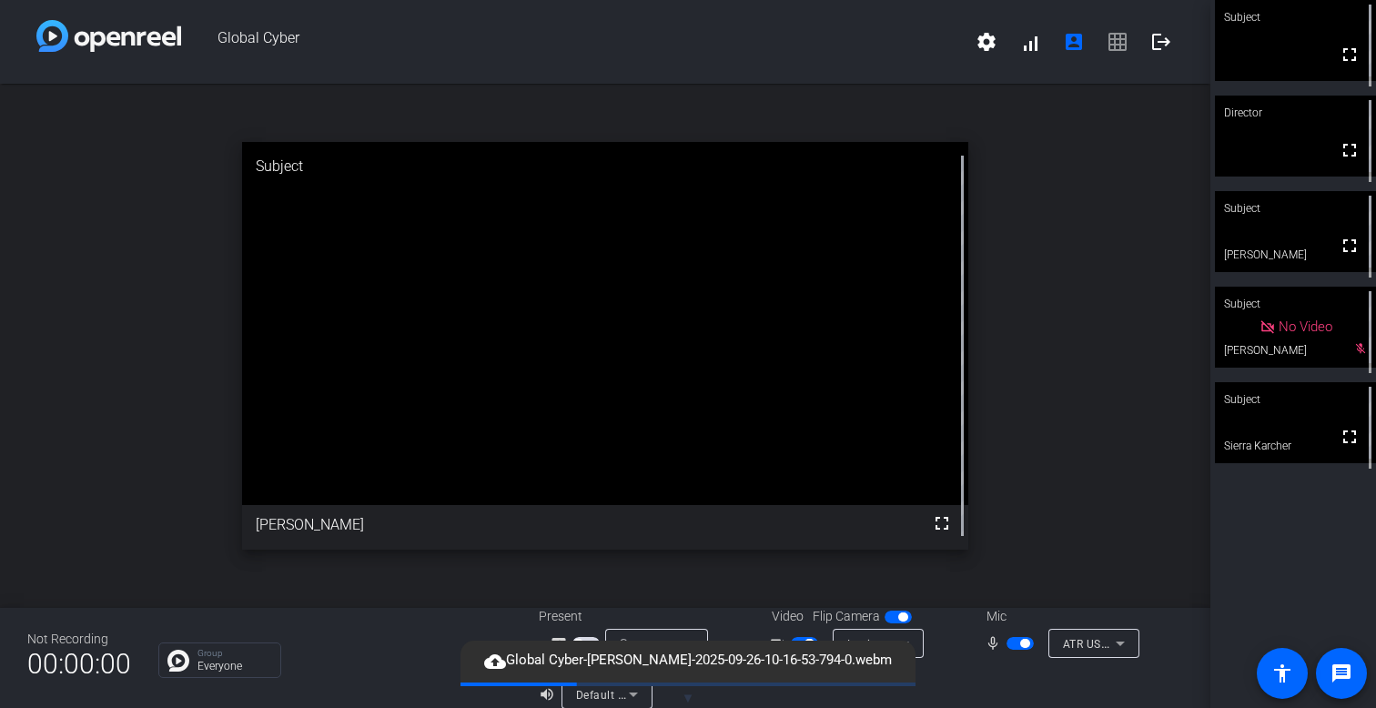
drag, startPoint x: 1192, startPoint y: 670, endPoint x: 1201, endPoint y: 689, distance: 21.2
click at [1160, 670] on div "Not Recording 00:00:00 Group Everyone Present screen_share_outline Source Video…" at bounding box center [605, 658] width 1210 height 100
